Goal: Communication & Community: Participate in discussion

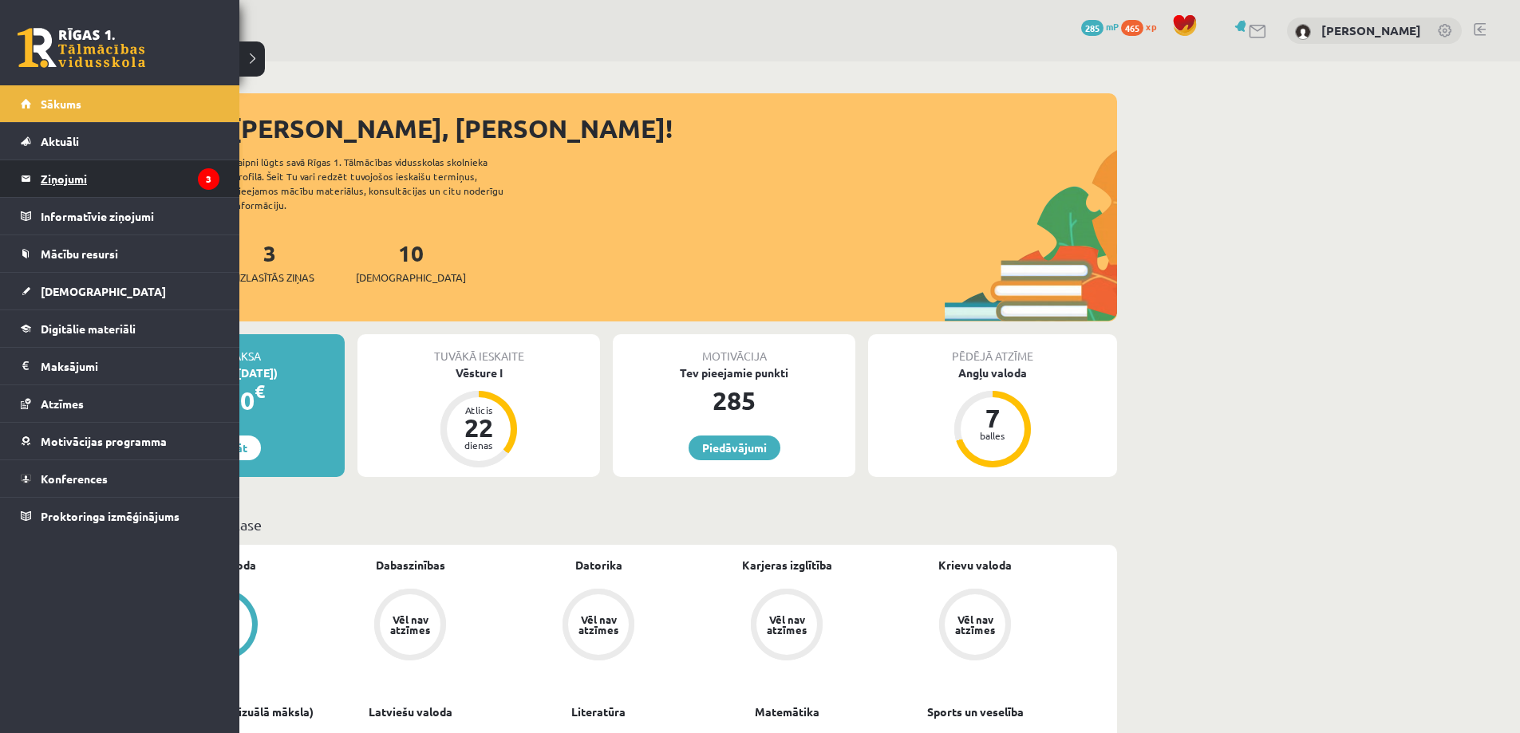
click at [74, 186] on legend "Ziņojumi 3" at bounding box center [130, 178] width 179 height 37
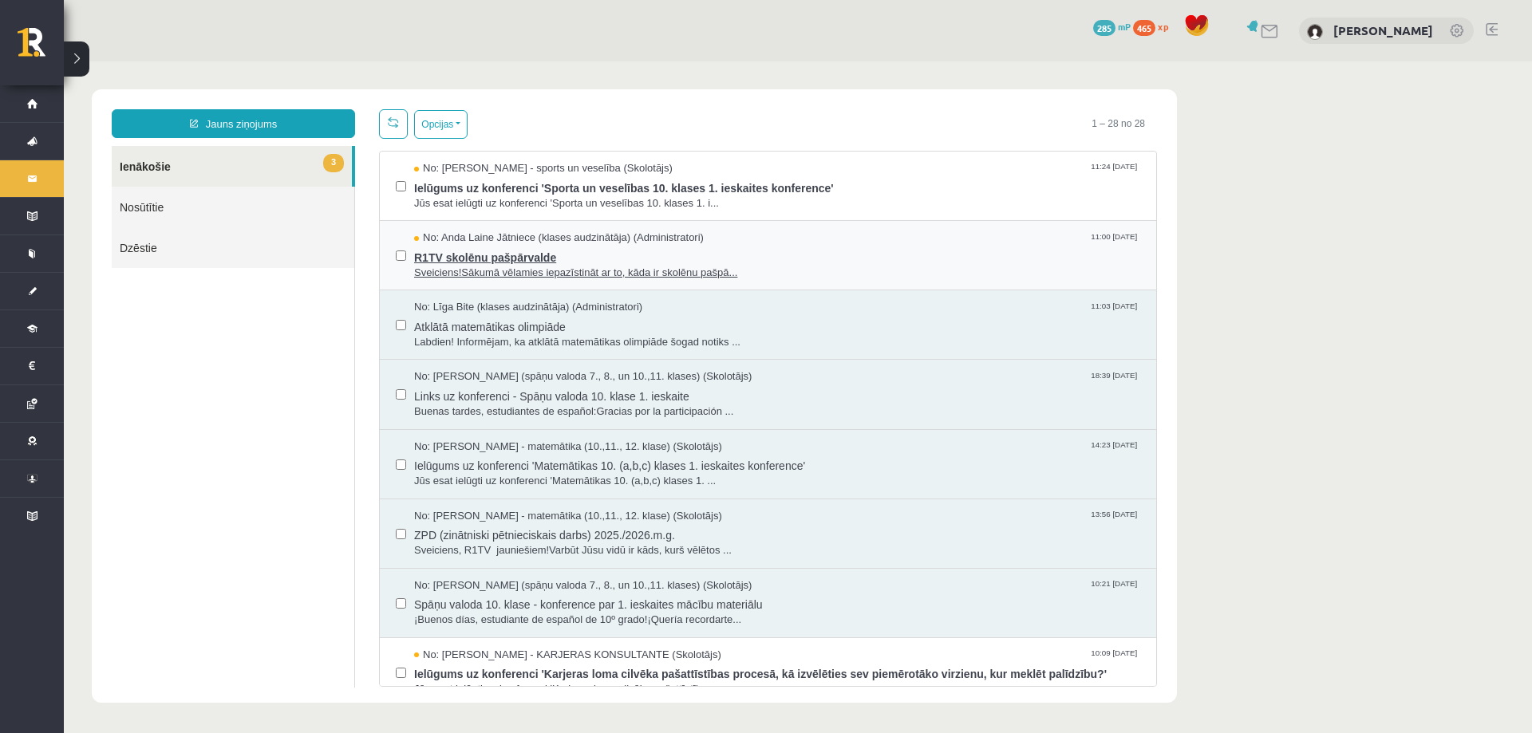
click at [764, 252] on span "R1TV skolēnu pašpārvalde" at bounding box center [777, 256] width 726 height 20
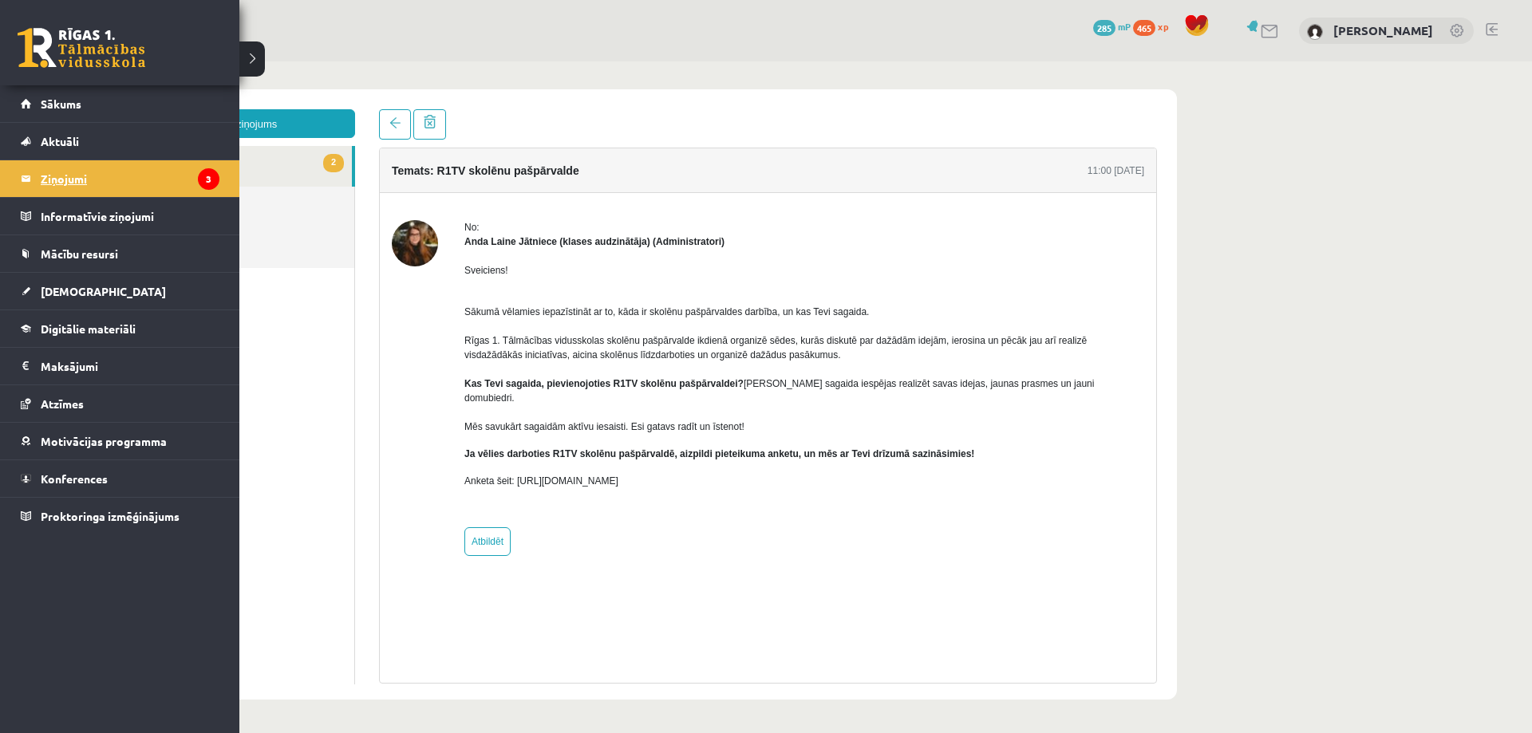
click at [49, 176] on legend "Ziņojumi 3" at bounding box center [130, 178] width 179 height 37
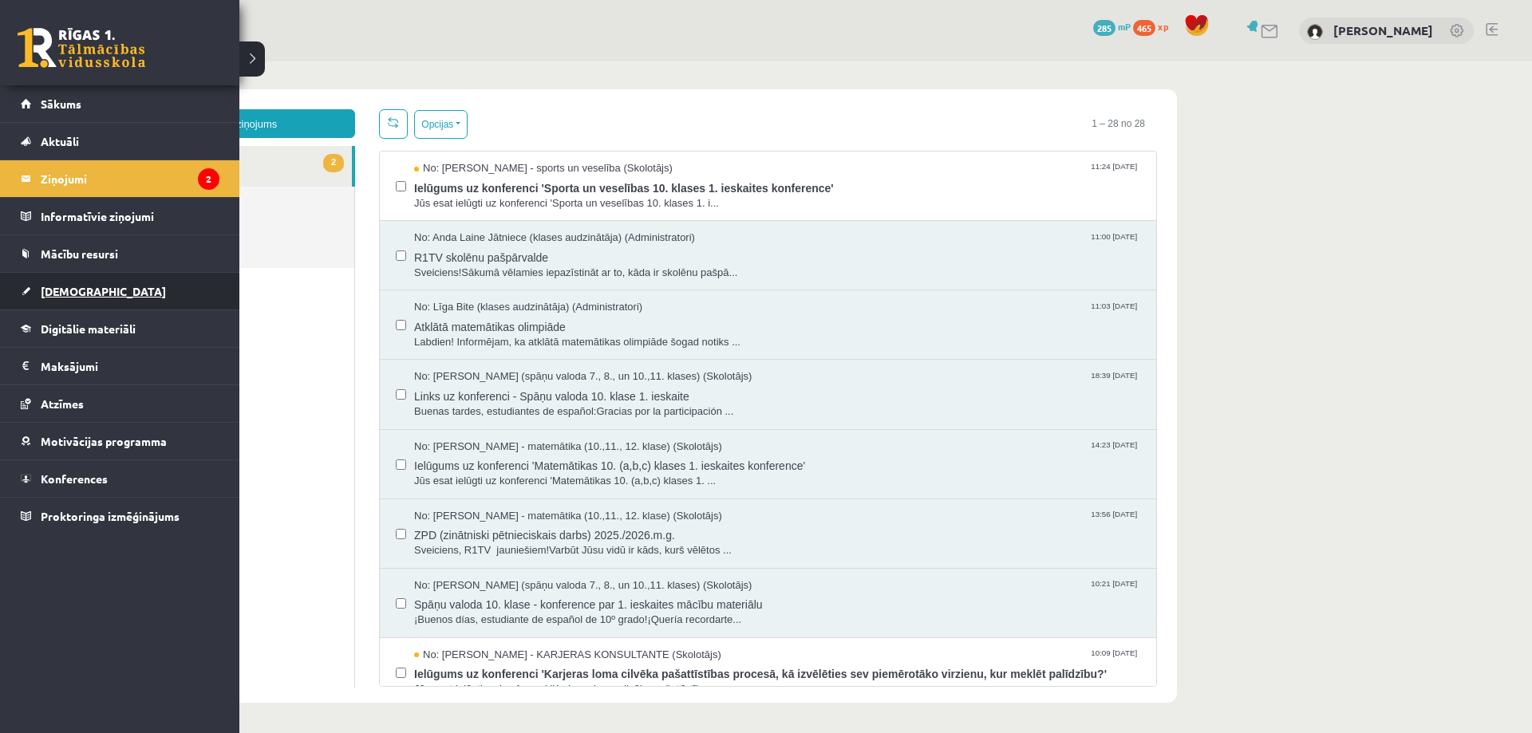
click at [64, 293] on span "[DEMOGRAPHIC_DATA]" at bounding box center [103, 291] width 125 height 14
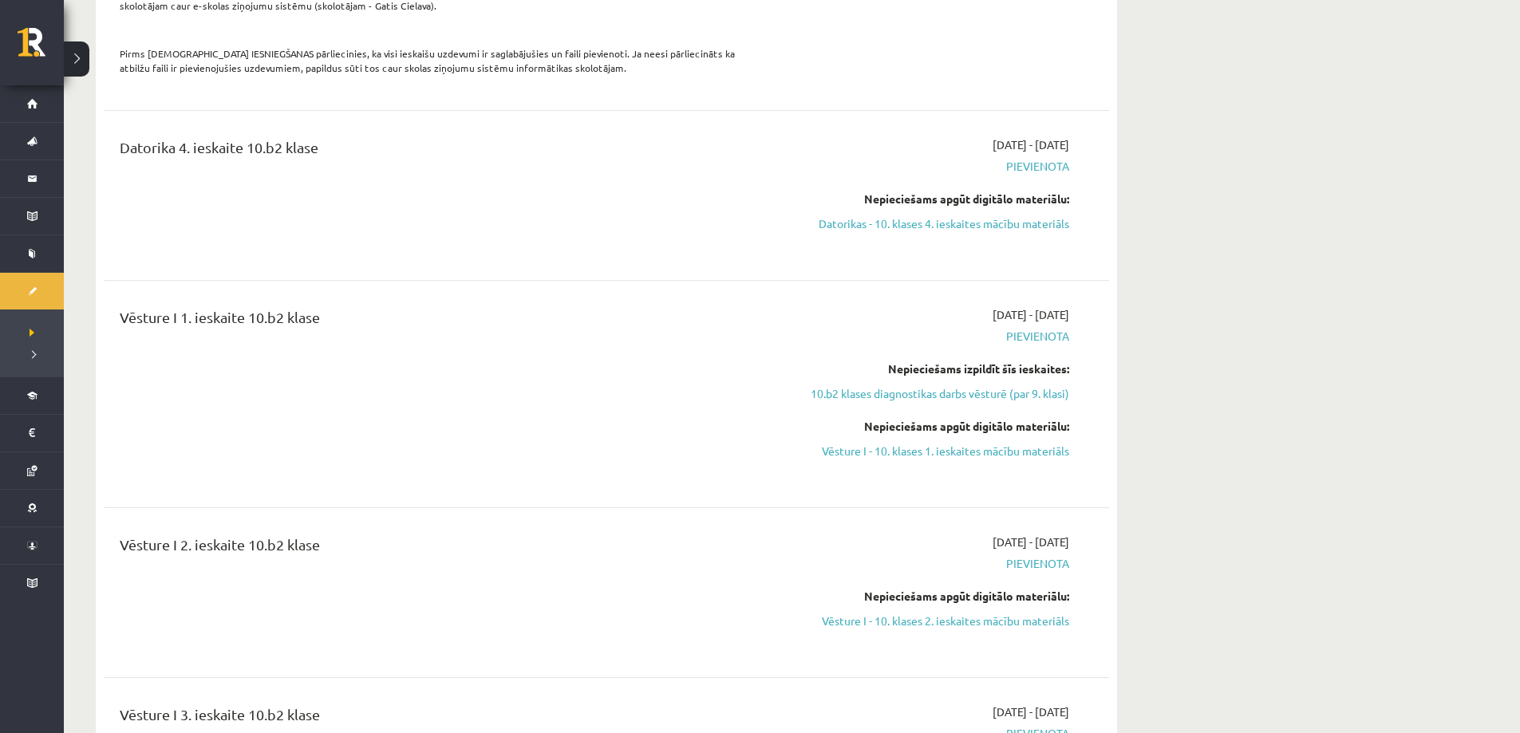
scroll to position [1277, 0]
